Goal: Information Seeking & Learning: Learn about a topic

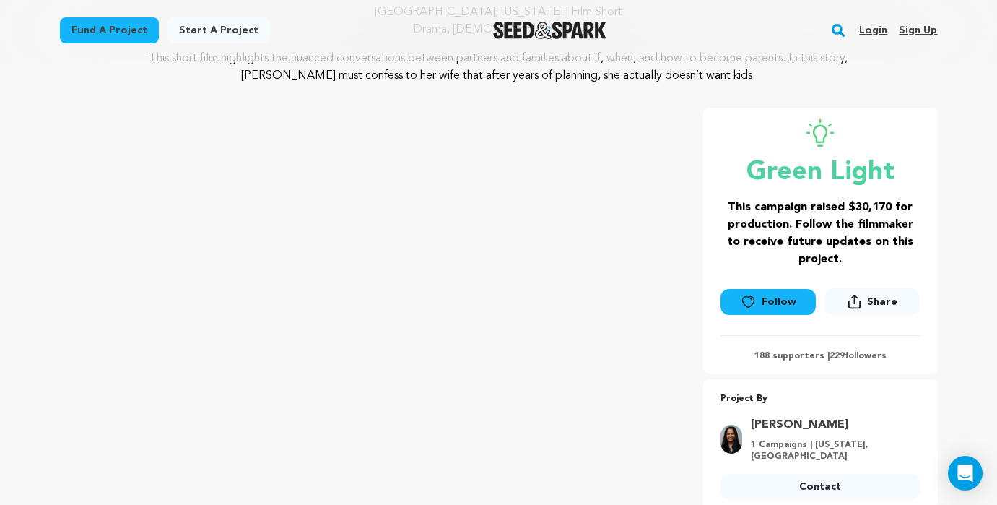
scroll to position [171, 0]
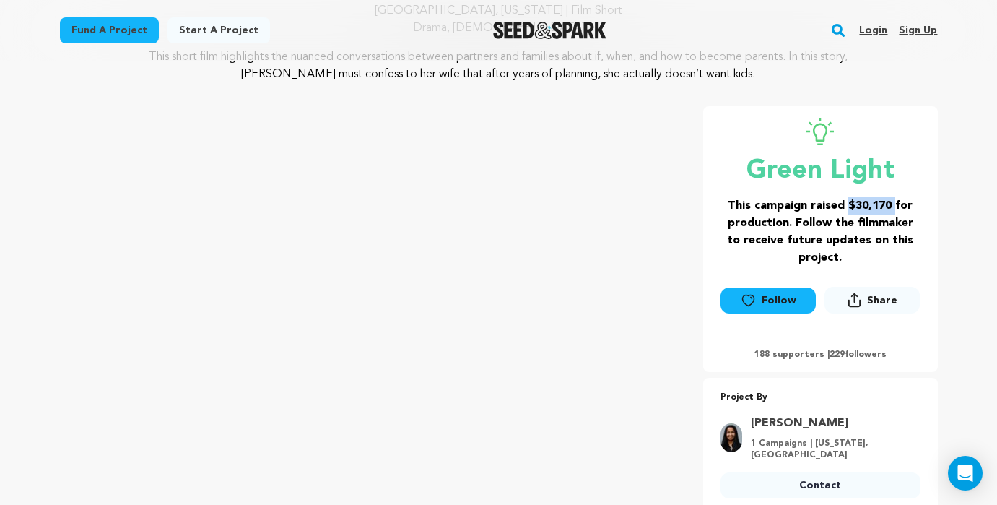
drag, startPoint x: 847, startPoint y: 204, endPoint x: 894, endPoint y: 204, distance: 47.7
click at [894, 204] on h3 "This campaign raised $30,170 for production. Follow the filmmaker to receive fu…" at bounding box center [820, 231] width 200 height 69
click at [762, 248] on h3 "This campaign raised $30,170 for production. Follow the filmmaker to receive fu…" at bounding box center [820, 231] width 200 height 69
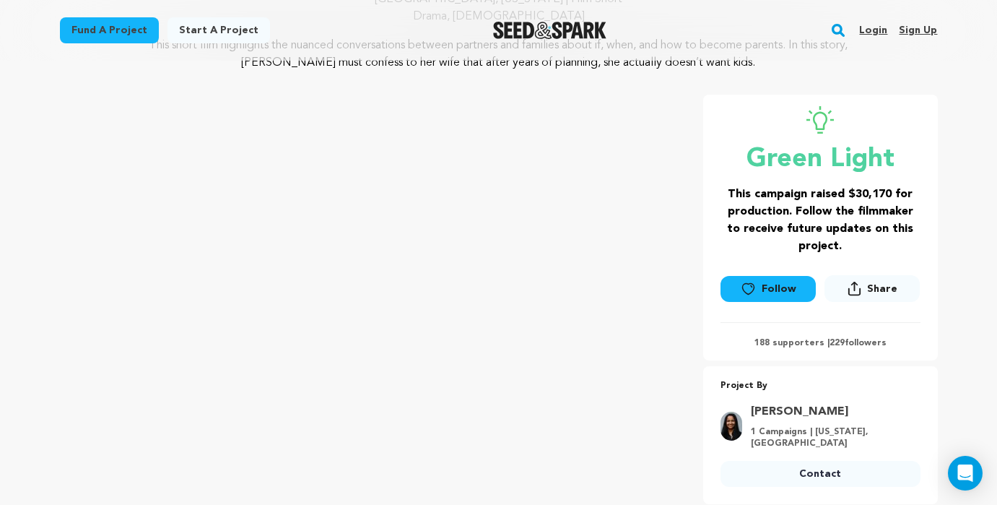
scroll to position [183, 0]
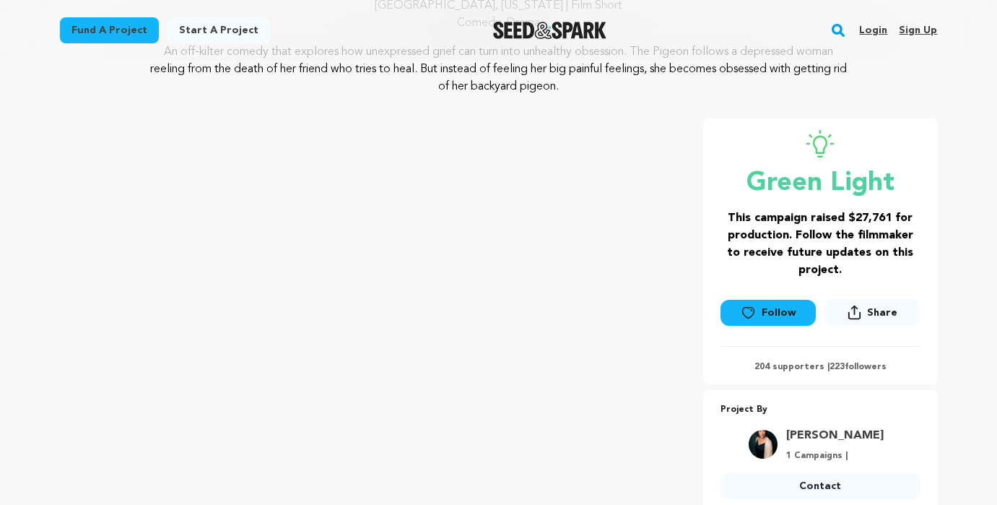
scroll to position [175, 0]
drag, startPoint x: 848, startPoint y: 220, endPoint x: 892, endPoint y: 221, distance: 44.0
click at [892, 221] on h3 "This campaign raised $27,761 for production. Follow the filmmaker to receive fu…" at bounding box center [820, 244] width 200 height 69
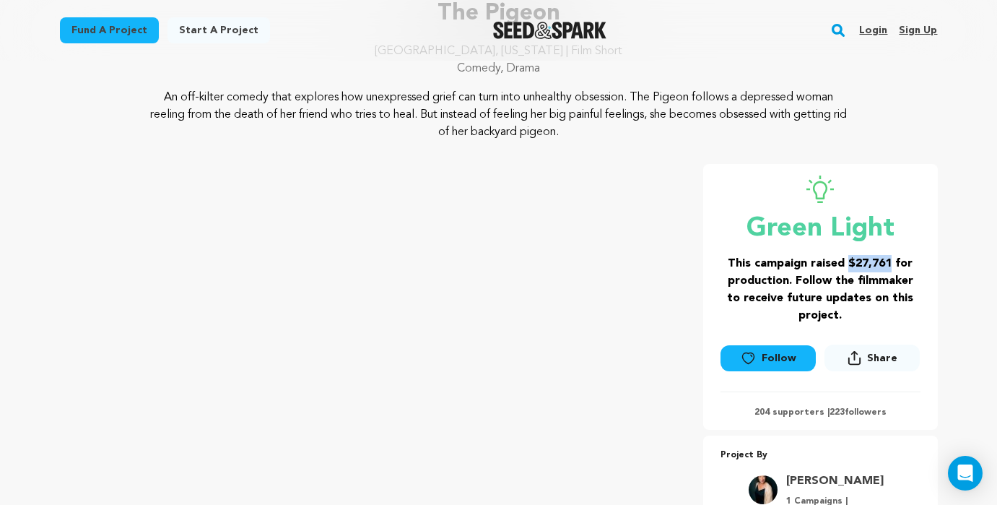
scroll to position [132, 0]
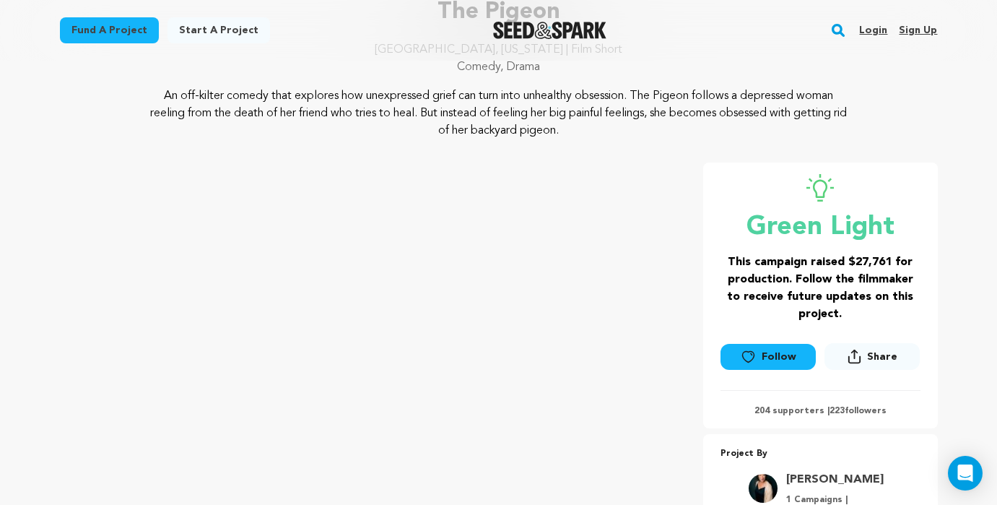
click at [630, 139] on div "The Pigeon [GEOGRAPHIC_DATA], [US_STATE] | Film Short Comedy, Drama The Pigeon" at bounding box center [499, 277] width 878 height 565
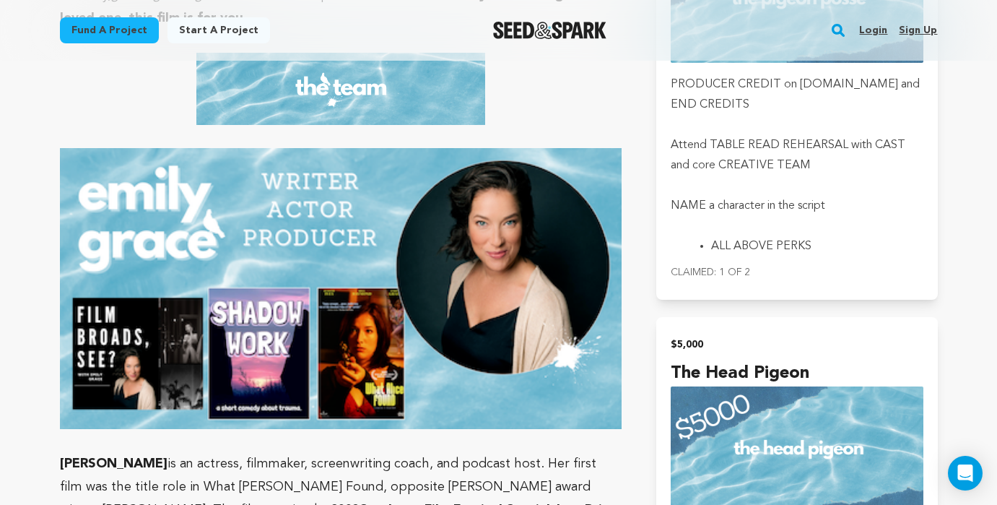
scroll to position [4469, 0]
